Goal: Information Seeking & Learning: Learn about a topic

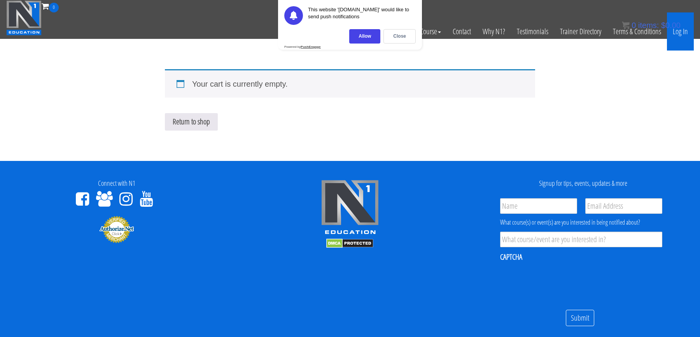
click at [560, 32] on link "Log In" at bounding box center [680, 31] width 27 height 38
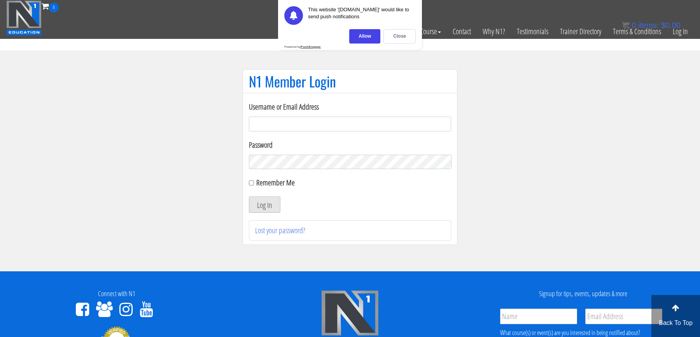
type input "george@hall-training.com"
click at [265, 209] on button "Log In" at bounding box center [265, 204] width 32 height 16
click at [199, 123] on section "N1 Member Login Username or Email Address george@hall-training.com Password Rem…" at bounding box center [350, 161] width 700 height 221
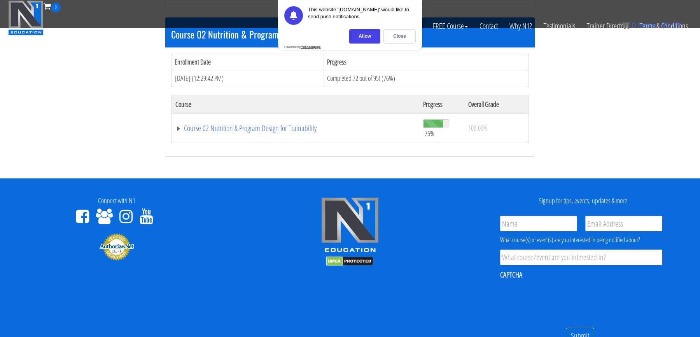
scroll to position [373, 0]
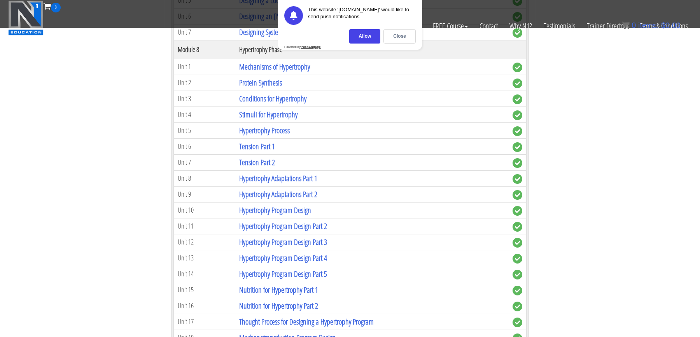
scroll to position [1335, 0]
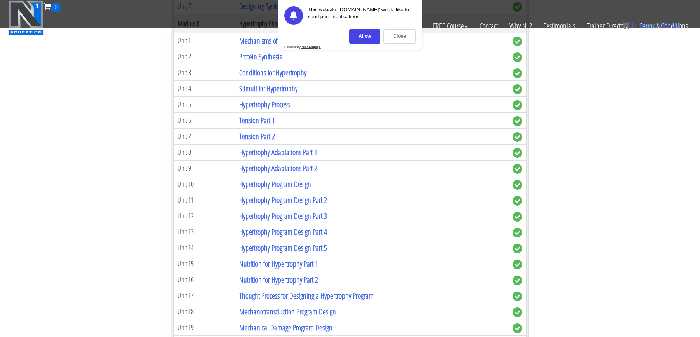
click at [279, 147] on link "Hypertrophy Adaptations Part 1" at bounding box center [278, 152] width 78 height 11
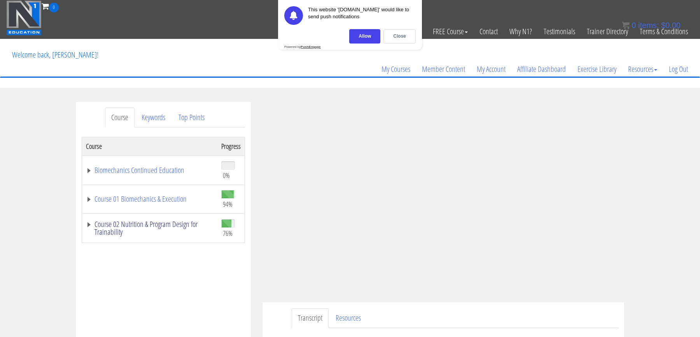
click at [95, 225] on link "Course 02 Nutrition & Program Design for Trainability" at bounding box center [150, 229] width 128 height 16
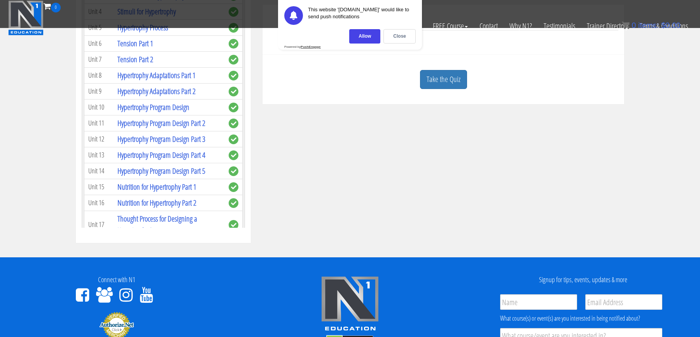
scroll to position [977, 0]
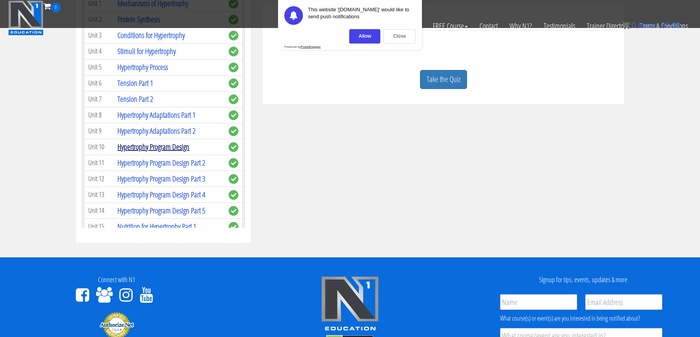
click at [170, 142] on link "Hypertrophy Program Design" at bounding box center [153, 147] width 72 height 11
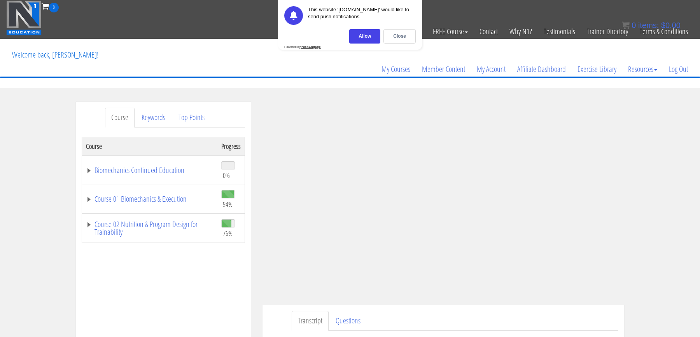
click at [654, 184] on div "Course Keywords Top Points Course Progress Biomechanics Continued Education 0% …" at bounding box center [350, 322] width 700 height 440
click at [664, 210] on div "Course Keywords Top Points Course Progress Biomechanics Continued Education 0% …" at bounding box center [350, 322] width 700 height 440
click at [636, 185] on div "Course Keywords Top Points Course Progress Biomechanics Continued Education 0% …" at bounding box center [350, 322] width 700 height 440
click at [481, 94] on section "Course Keywords Top Points Course Progress Biomechanics Continued Education 0% …" at bounding box center [350, 322] width 700 height 468
click at [646, 182] on div "Course Keywords Top Points Course Progress Biomechanics Continued Education 0% …" at bounding box center [350, 322] width 700 height 440
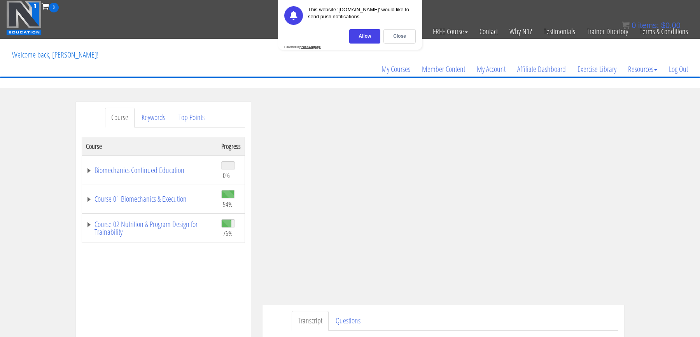
click at [646, 179] on div "Course Keywords Top Points Course Progress Biomechanics Continued Education 0% …" at bounding box center [350, 322] width 700 height 440
click at [649, 191] on div "Course Keywords Top Points Course Progress Biomechanics Continued Education 0% …" at bounding box center [350, 322] width 700 height 440
click at [641, 197] on div "Course Keywords Top Points Course Progress Biomechanics Continued Education 0% …" at bounding box center [350, 322] width 700 height 440
click at [635, 234] on div "Course Keywords Top Points Course Progress Biomechanics Continued Education 0% …" at bounding box center [350, 322] width 700 height 440
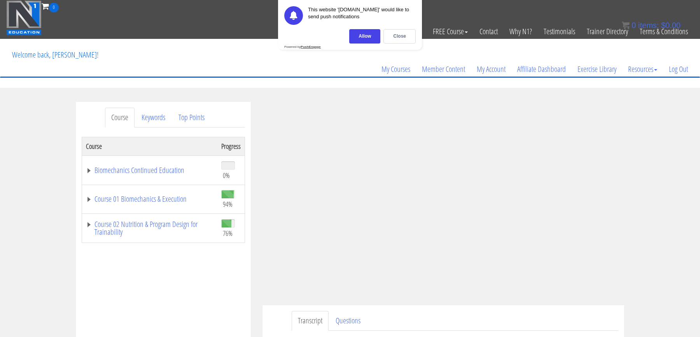
click at [634, 204] on div "Course Keywords Top Points Course Progress Biomechanics Continued Education 0% …" at bounding box center [350, 322] width 700 height 440
click at [633, 191] on div "Course Keywords Top Points Course Progress Biomechanics Continued Education 0% …" at bounding box center [350, 322] width 700 height 440
click at [633, 197] on div "Course Keywords Top Points Course Progress Biomechanics Continued Education 0% …" at bounding box center [350, 322] width 700 height 440
click at [644, 191] on div "Course Keywords Top Points Course Progress Biomechanics Continued Education 0% …" at bounding box center [350, 322] width 700 height 440
click at [642, 173] on div "Course Keywords Top Points Course Progress Biomechanics Continued Education 0% …" at bounding box center [350, 322] width 700 height 440
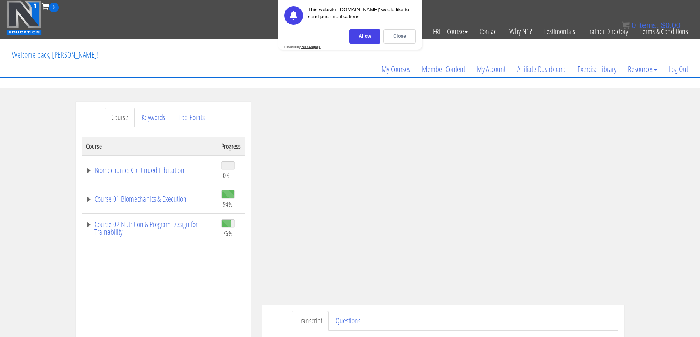
click at [640, 194] on div "Course Keywords Top Points Course Progress Biomechanics Continued Education 0% …" at bounding box center [350, 322] width 700 height 440
click at [648, 201] on div "Course Keywords Top Points Course Progress Biomechanics Continued Education 0% …" at bounding box center [350, 322] width 700 height 440
click at [648, 195] on div "Course Keywords Top Points Course Progress Biomechanics Continued Education 0% …" at bounding box center [350, 322] width 700 height 440
click at [646, 203] on div "Course Keywords Top Points Course Progress Biomechanics Continued Education 0% …" at bounding box center [350, 322] width 700 height 440
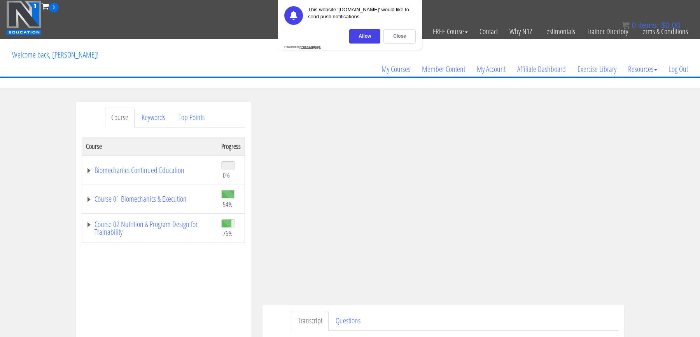
click at [653, 172] on div "Course Keywords Top Points Course Progress Biomechanics Continued Education 0% …" at bounding box center [350, 322] width 700 height 440
click at [645, 195] on div "Course Keywords Top Points Course Progress Biomechanics Continued Education 0% …" at bounding box center [350, 322] width 700 height 440
click at [638, 194] on div "Course Keywords Top Points Course Progress Biomechanics Continued Education 0% …" at bounding box center [350, 322] width 700 height 440
click at [659, 179] on div "Course Keywords Top Points Course Progress Biomechanics Continued Education 0% …" at bounding box center [350, 322] width 700 height 440
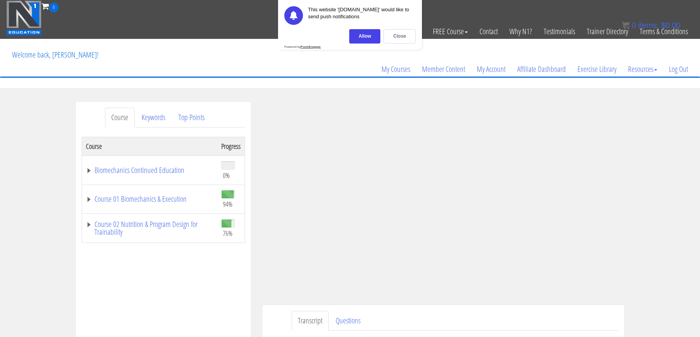
click at [222, 266] on div "Course Progress Biomechanics Continued Education 0% Module 1 Continued Educatio…" at bounding box center [163, 331] width 163 height 389
click at [228, 265] on div "Course Progress Biomechanics Continued Education 0% Module 1 Continued Educatio…" at bounding box center [163, 331] width 163 height 389
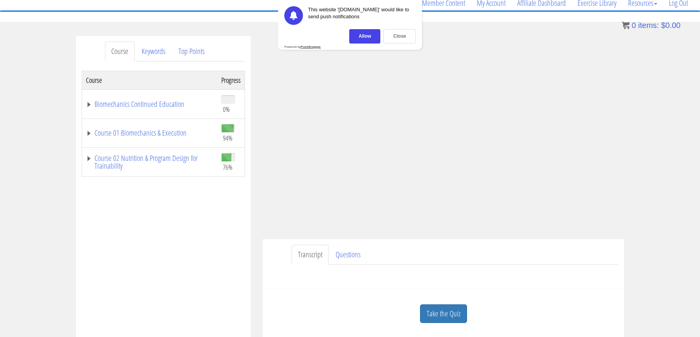
scroll to position [69, 0]
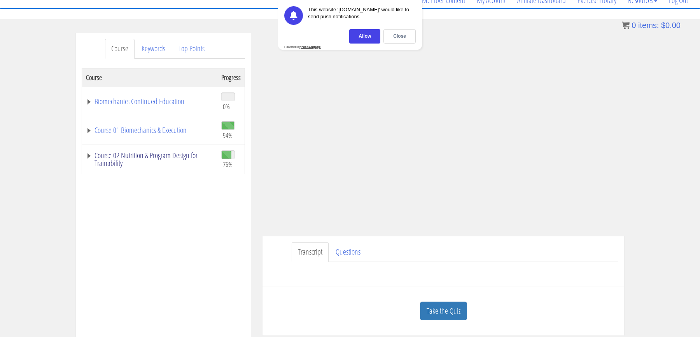
click at [117, 153] on link "Course 02 Nutrition & Program Design for Trainability" at bounding box center [150, 160] width 128 height 16
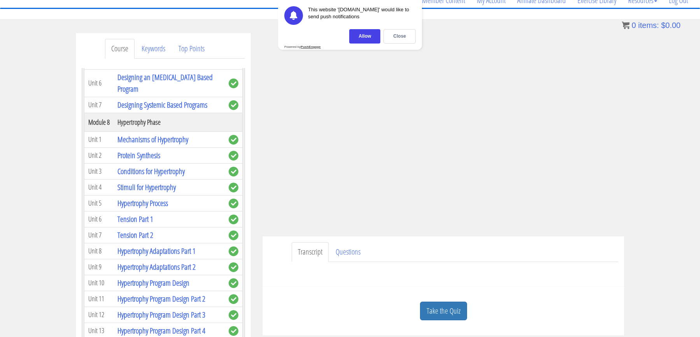
scroll to position [1107, 0]
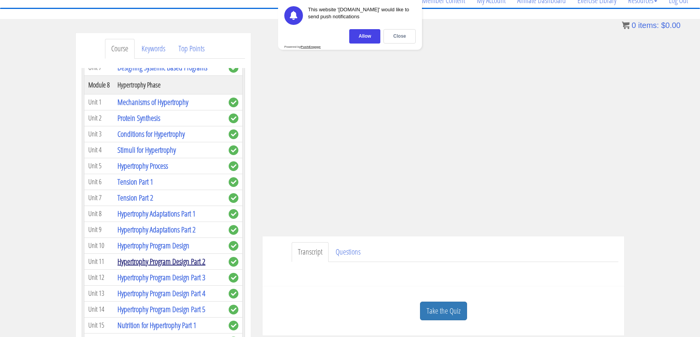
click at [178, 256] on link "Hypertrophy Program Design Part 2" at bounding box center [161, 261] width 88 height 11
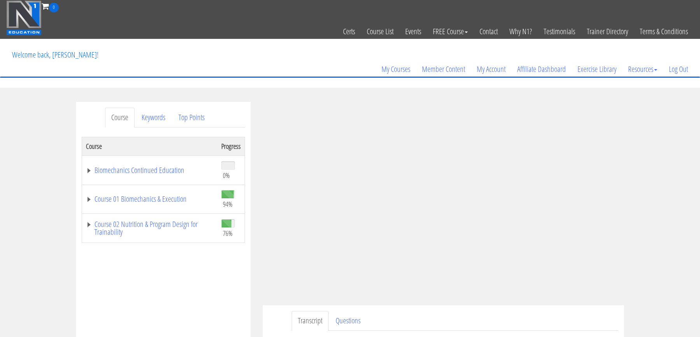
scroll to position [44, 0]
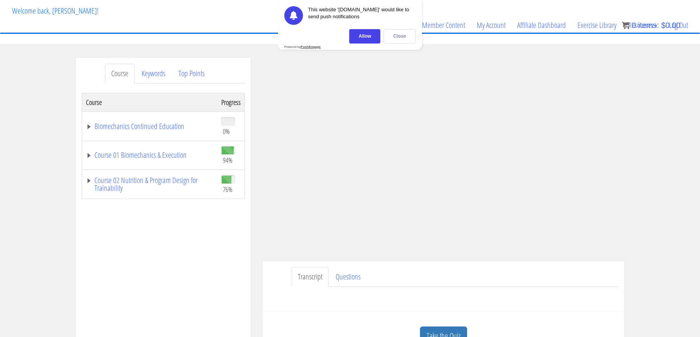
click at [394, 37] on div "Close" at bounding box center [400, 36] width 32 height 14
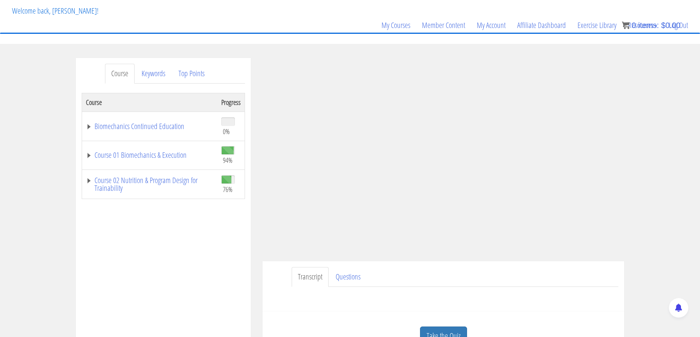
click at [636, 145] on div "Course Keywords Top Points Course Progress Biomechanics Continued Education 0% …" at bounding box center [350, 278] width 700 height 440
click at [130, 179] on link "Course 02 Nutrition & Program Design for Trainability" at bounding box center [150, 185] width 128 height 16
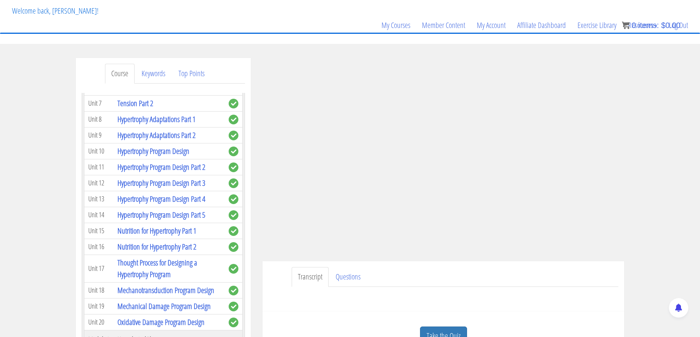
scroll to position [1230, 0]
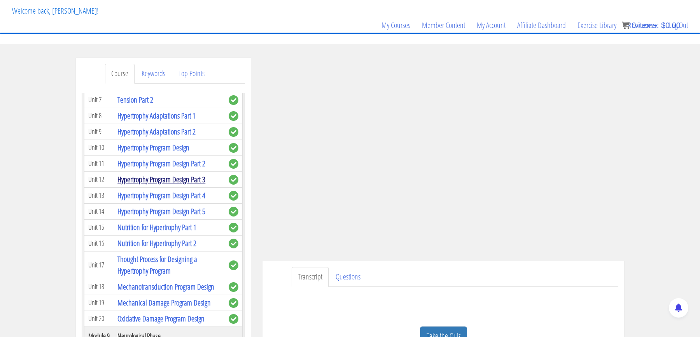
click at [184, 174] on link "Hypertrophy Program Design Part 3" at bounding box center [161, 179] width 88 height 11
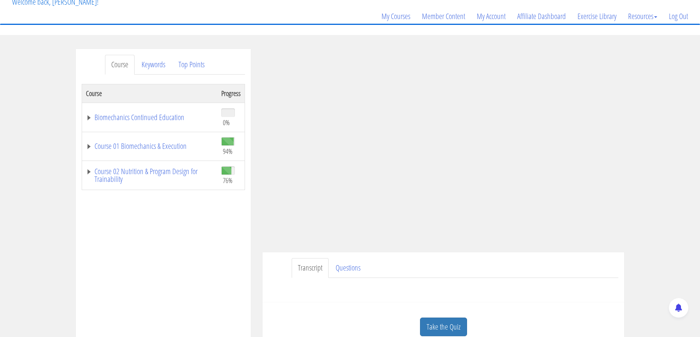
scroll to position [53, 0]
click at [629, 131] on div "george [EMAIL_ADDRESS][PERSON_NAME][DOMAIN_NAME] [DATE] [TECHNICAL_ID] Transcri…" at bounding box center [443, 200] width 373 height 303
click at [641, 136] on div "Course Keywords Top Points Course Progress Biomechanics Continued Education 0% …" at bounding box center [350, 269] width 700 height 440
click at [645, 142] on div "Course Keywords Top Points Course Progress Biomechanics Continued Education 0% …" at bounding box center [350, 269] width 700 height 440
click at [662, 137] on div "Course Keywords Top Points Course Progress Biomechanics Continued Education 0% …" at bounding box center [350, 269] width 700 height 440
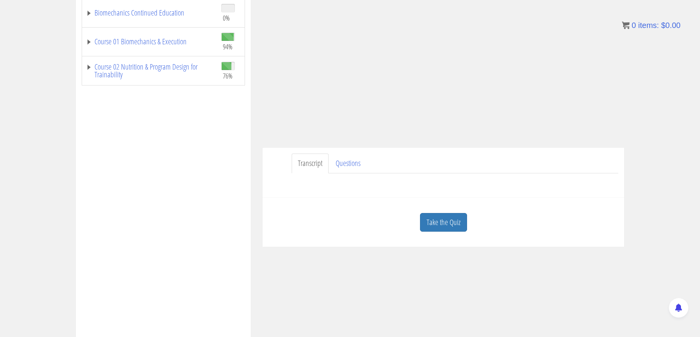
scroll to position [0, 0]
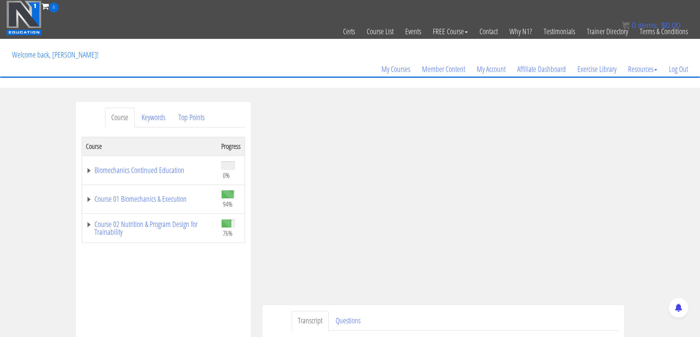
click at [651, 191] on div "Course Keywords Top Points Course Progress Biomechanics Continued Education 0% …" at bounding box center [350, 322] width 700 height 440
click at [654, 176] on div "Course Keywords Top Points Course Progress Biomechanics Continued Education 0% …" at bounding box center [350, 322] width 700 height 440
click at [661, 200] on div "Course Keywords Top Points Course Progress Biomechanics Continued Education 0% …" at bounding box center [350, 322] width 700 height 440
click at [653, 186] on div "Course Keywords Top Points Course Progress Biomechanics Continued Education 0% …" at bounding box center [350, 322] width 700 height 440
click at [653, 183] on div "Course Keywords Top Points Course Progress Biomechanics Continued Education 0% …" at bounding box center [350, 322] width 700 height 440
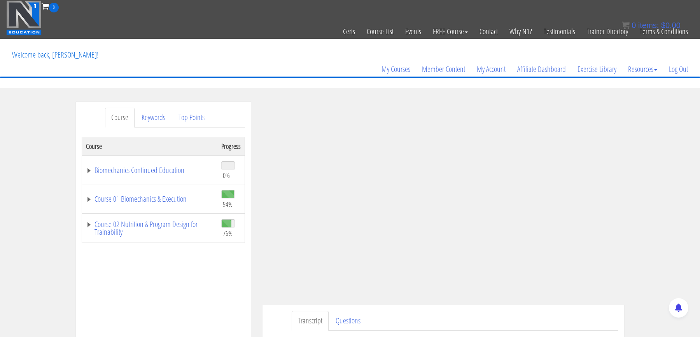
click at [653, 183] on div "Course Keywords Top Points Course Progress Biomechanics Continued Education 0% …" at bounding box center [350, 322] width 700 height 440
click at [643, 203] on div "Course Keywords Top Points Course Progress Biomechanics Continued Education 0% …" at bounding box center [350, 322] width 700 height 440
click at [645, 199] on div "Course Keywords Top Points Course Progress Biomechanics Continued Education 0% …" at bounding box center [350, 322] width 700 height 440
click at [676, 187] on div "Course Keywords Top Points Course Progress Biomechanics Continued Education 0% …" at bounding box center [350, 322] width 700 height 440
click at [651, 194] on div "Course Keywords Top Points Course Progress Biomechanics Continued Education 0% …" at bounding box center [350, 322] width 700 height 440
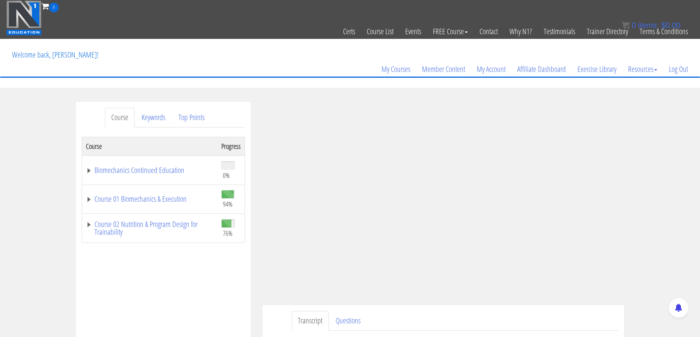
click at [633, 191] on div "Course Keywords Top Points Course Progress Biomechanics Continued Education 0% …" at bounding box center [350, 322] width 700 height 440
click at [647, 196] on div "Course Keywords Top Points Course Progress Biomechanics Continued Education 0% …" at bounding box center [350, 322] width 700 height 440
click at [636, 196] on div "Course Keywords Top Points Course Progress Biomechanics Continued Education 0% …" at bounding box center [350, 322] width 700 height 440
click at [655, 202] on div "Course Keywords Top Points Course Progress Biomechanics Continued Education 0% …" at bounding box center [350, 322] width 700 height 440
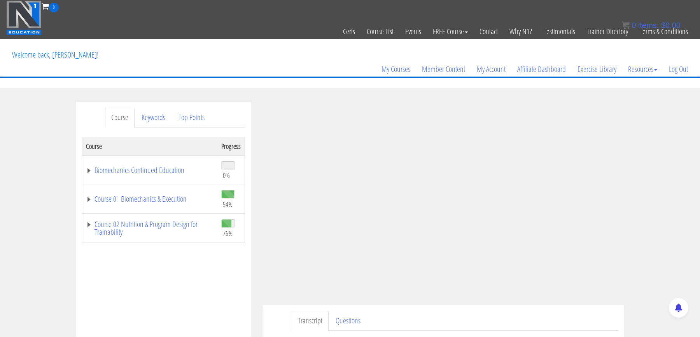
click at [650, 204] on div "Course Keywords Top Points Course Progress Biomechanics Continued Education 0% …" at bounding box center [350, 322] width 700 height 440
click at [647, 195] on div "Course Keywords Top Points Course Progress Biomechanics Continued Education 0% …" at bounding box center [350, 322] width 700 height 440
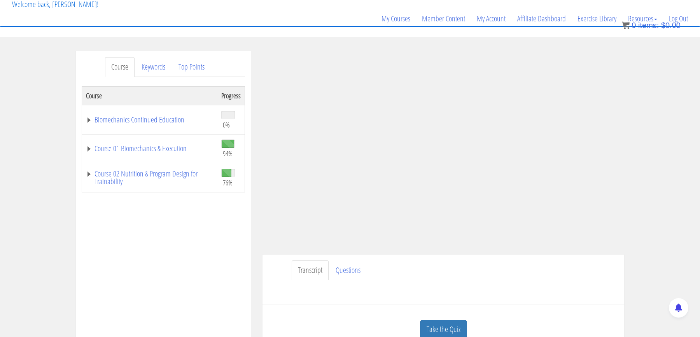
scroll to position [59, 0]
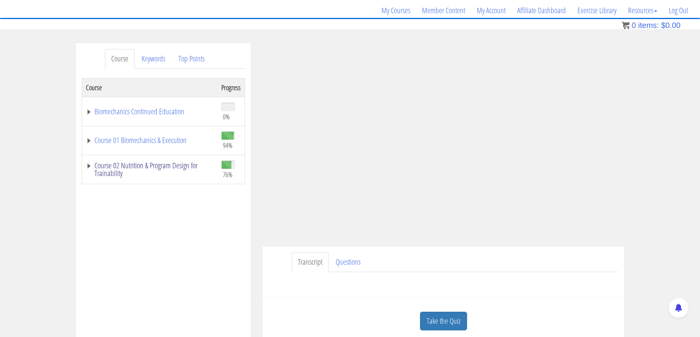
click at [151, 166] on link "Course 02 Nutrition & Program Design for Trainability" at bounding box center [150, 170] width 128 height 16
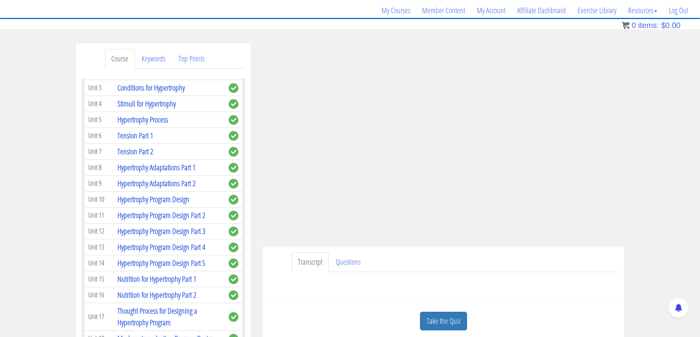
scroll to position [1177, 0]
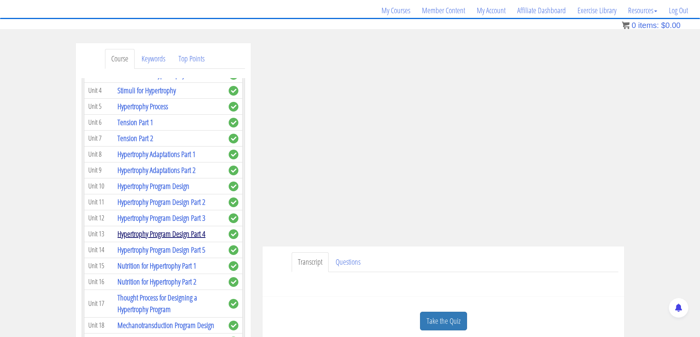
click at [197, 229] on link "Hypertrophy Program Design Part 4" at bounding box center [161, 234] width 88 height 11
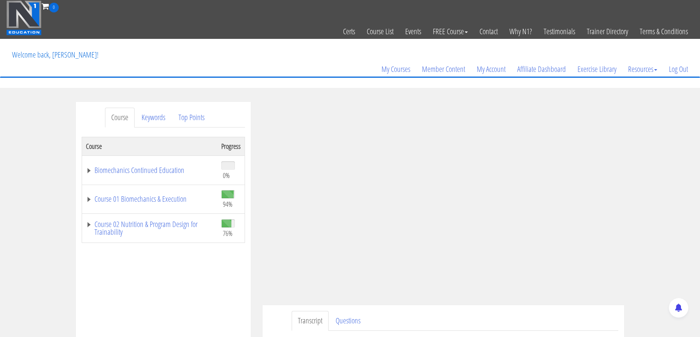
click at [678, 179] on div "Course Keywords Top Points Course Progress Biomechanics Continued Education 0% …" at bounding box center [350, 322] width 700 height 440
click at [664, 173] on div "Course Keywords Top Points Course Progress Biomechanics Continued Education 0% …" at bounding box center [350, 322] width 700 height 440
